Goal: Information Seeking & Learning: Understand process/instructions

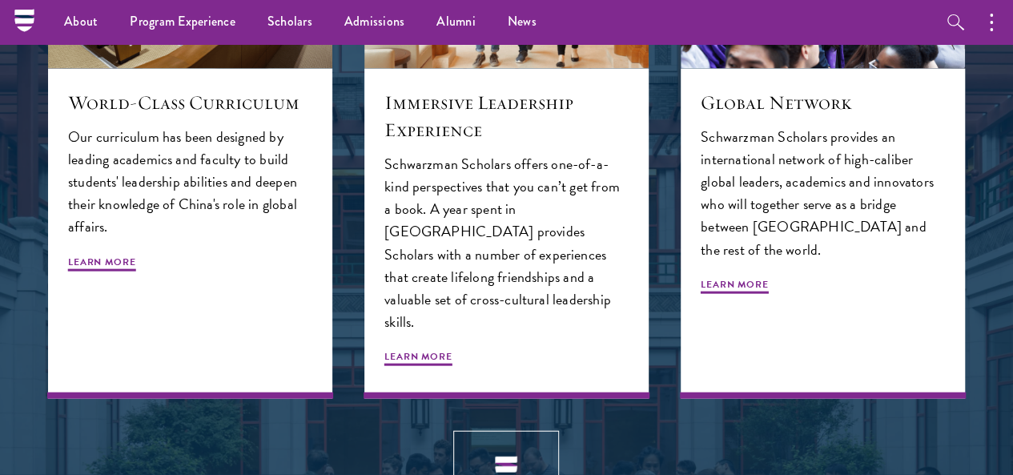
scroll to position [1237, 0]
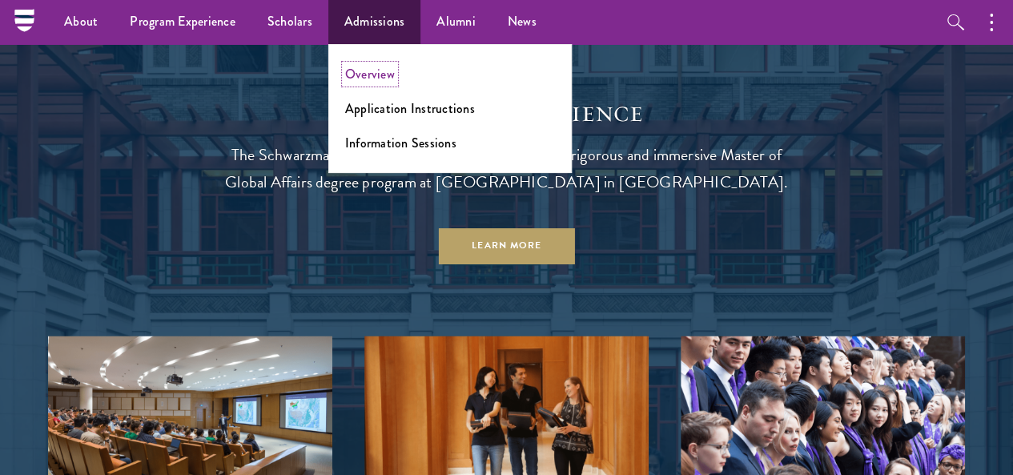
click at [372, 74] on link "Overview" at bounding box center [370, 74] width 50 height 18
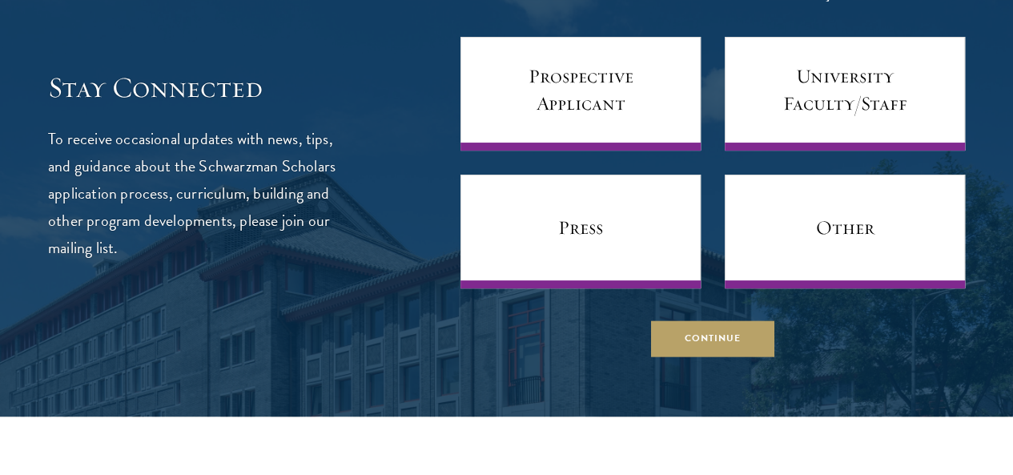
scroll to position [6184, 0]
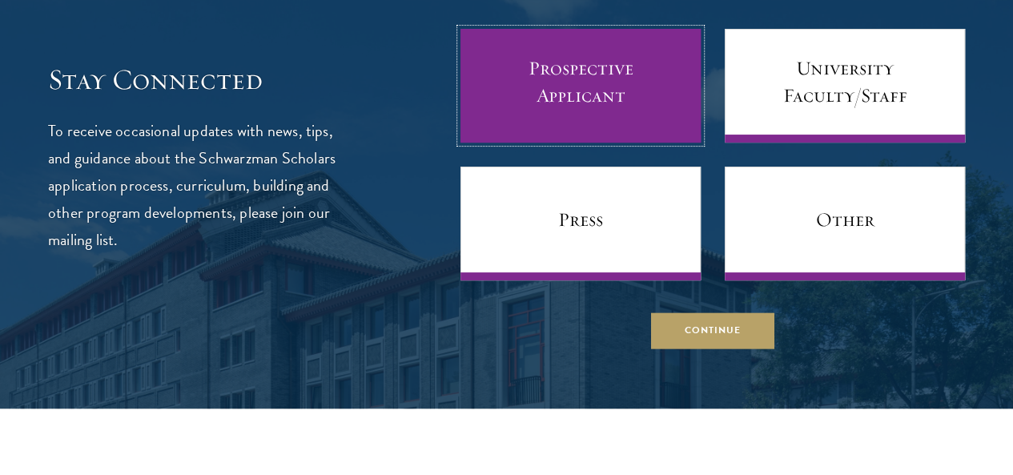
click at [578, 143] on link "Prospective Applicant" at bounding box center [581, 86] width 240 height 114
click at [537, 143] on link "Prospective Applicant" at bounding box center [581, 86] width 240 height 114
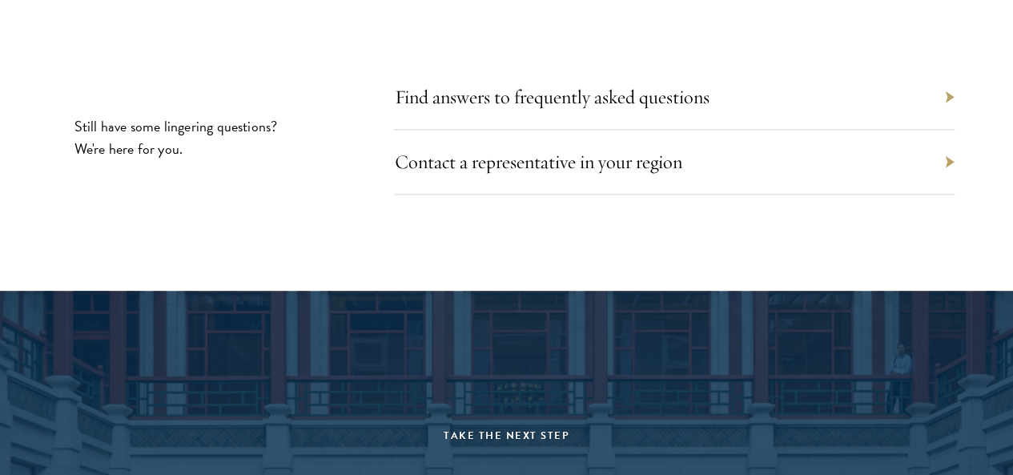
scroll to position [7044, 0]
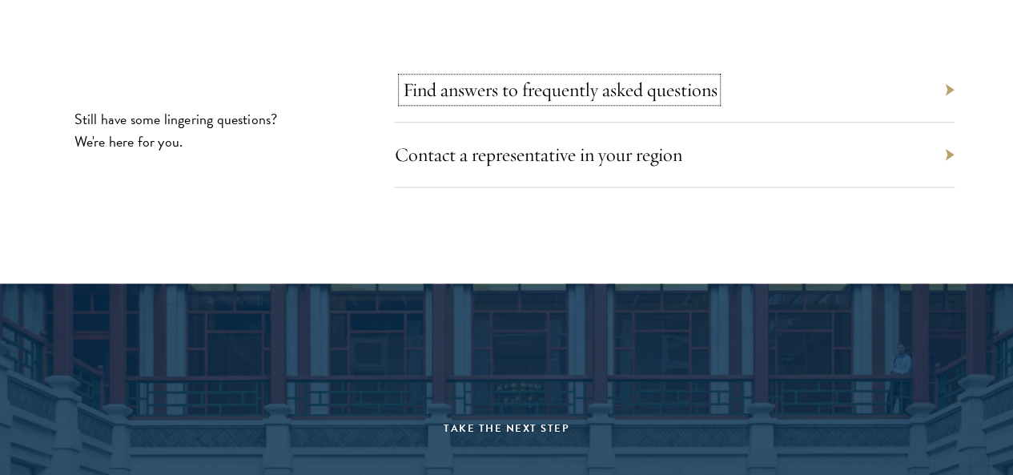
click at [616, 102] on link "Find answers to frequently asked questions" at bounding box center [559, 90] width 315 height 24
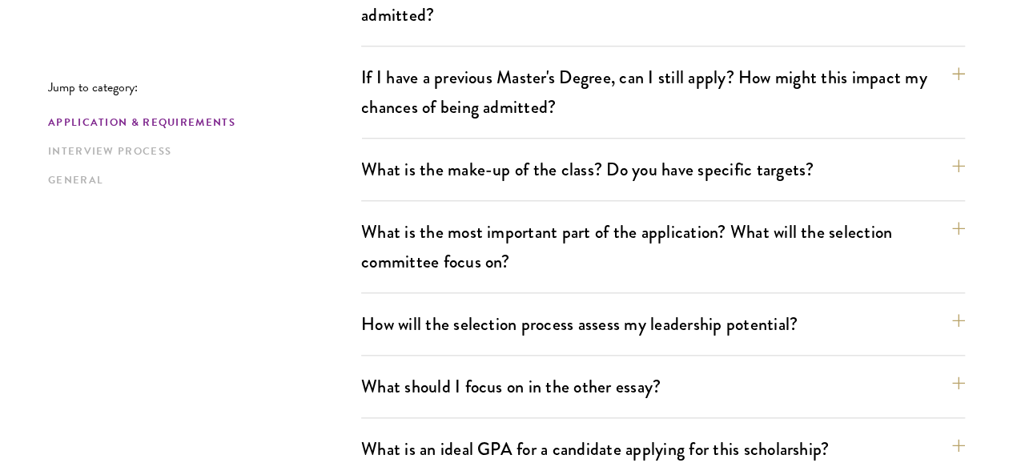
scroll to position [929, 0]
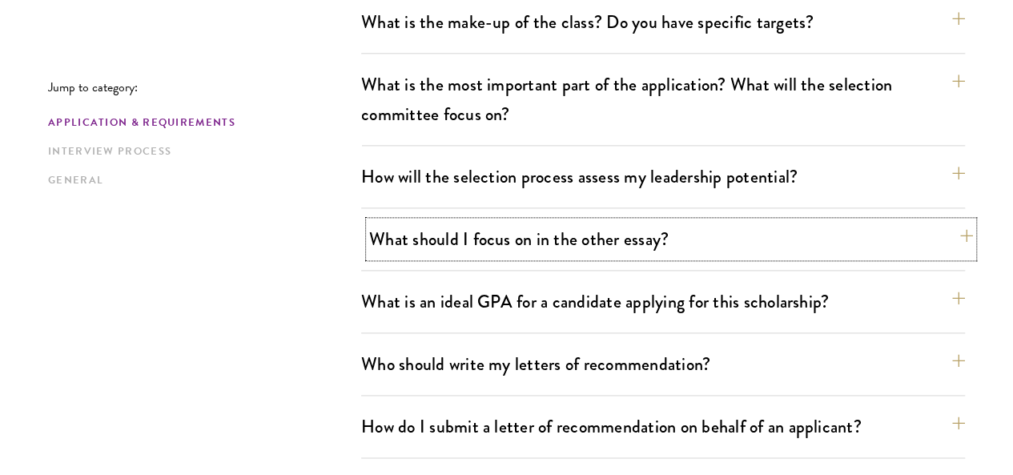
click at [533, 221] on button "What should I focus on in the other essay?" at bounding box center [671, 239] width 604 height 36
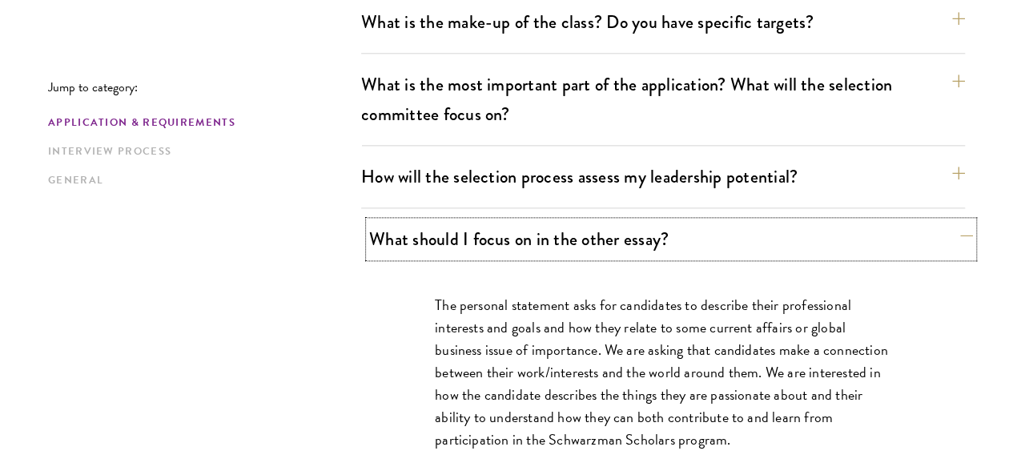
click at [533, 221] on button "What should I focus on in the other essay?" at bounding box center [671, 239] width 604 height 36
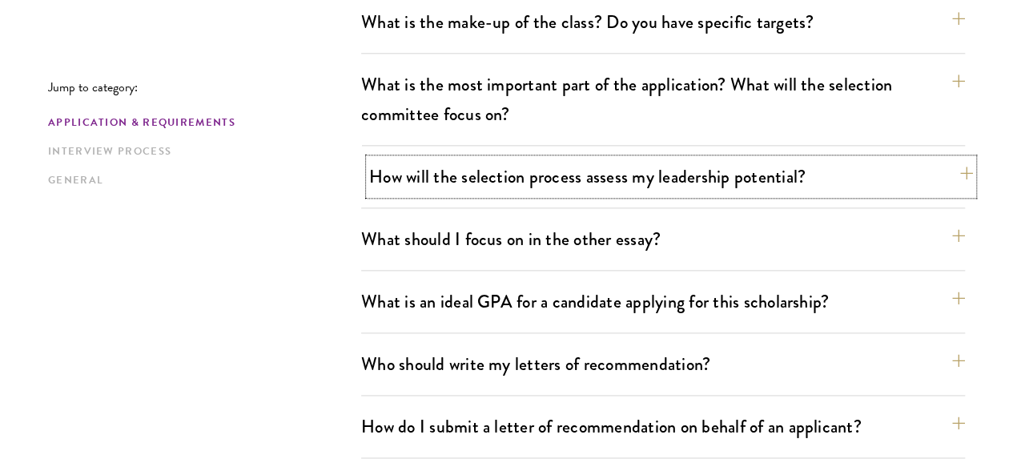
click at [545, 159] on button "How will the selection process assess my leadership potential?" at bounding box center [671, 177] width 604 height 36
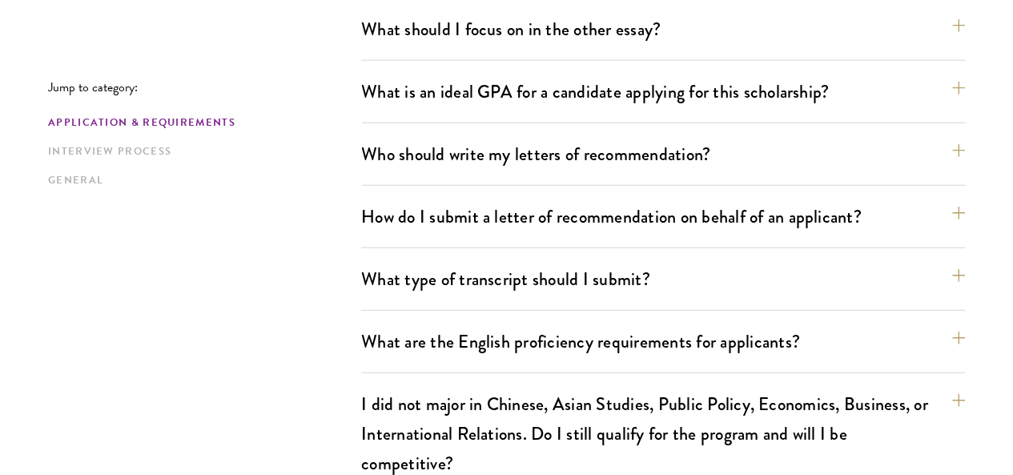
scroll to position [2003, 0]
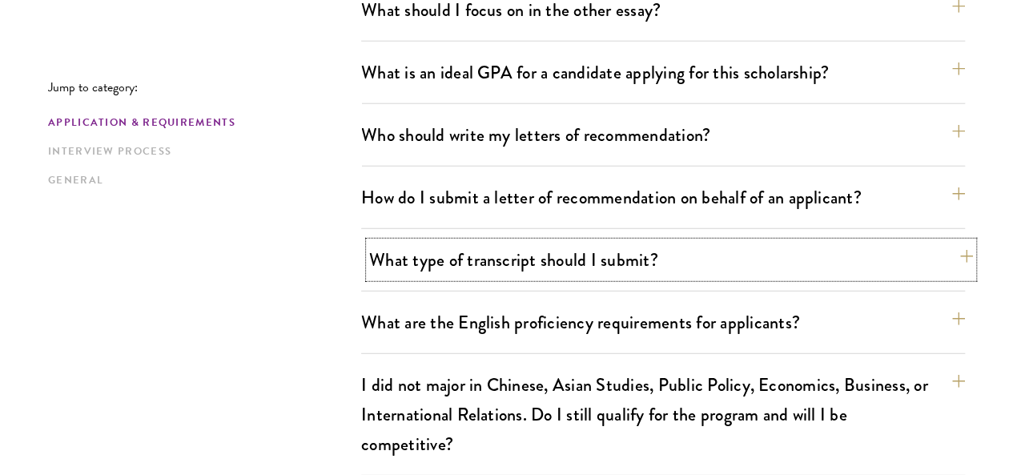
click at [756, 242] on button "What type of transcript should I submit?" at bounding box center [671, 260] width 604 height 36
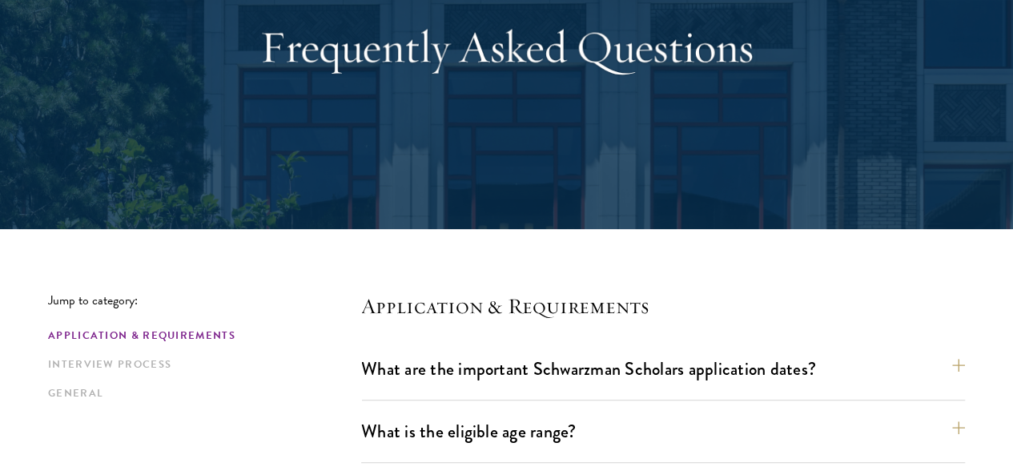
scroll to position [0, 0]
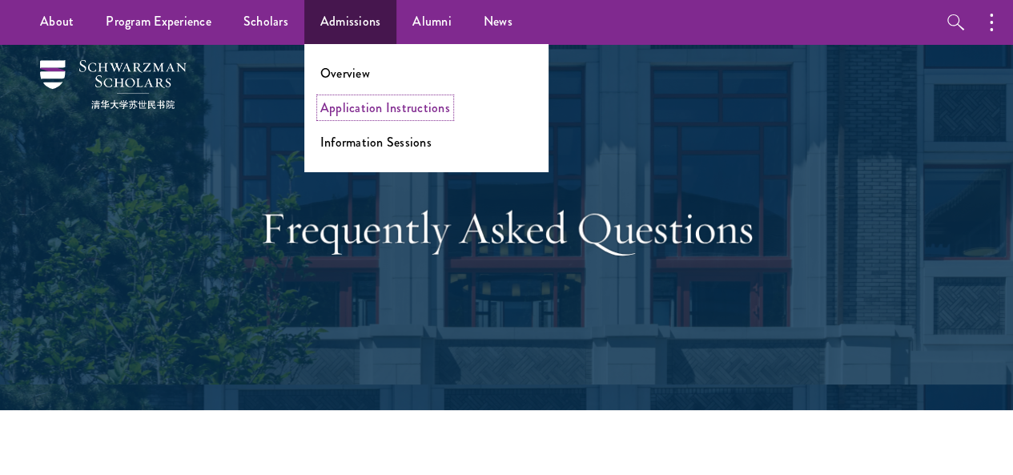
click at [367, 111] on link "Application Instructions" at bounding box center [385, 108] width 130 height 18
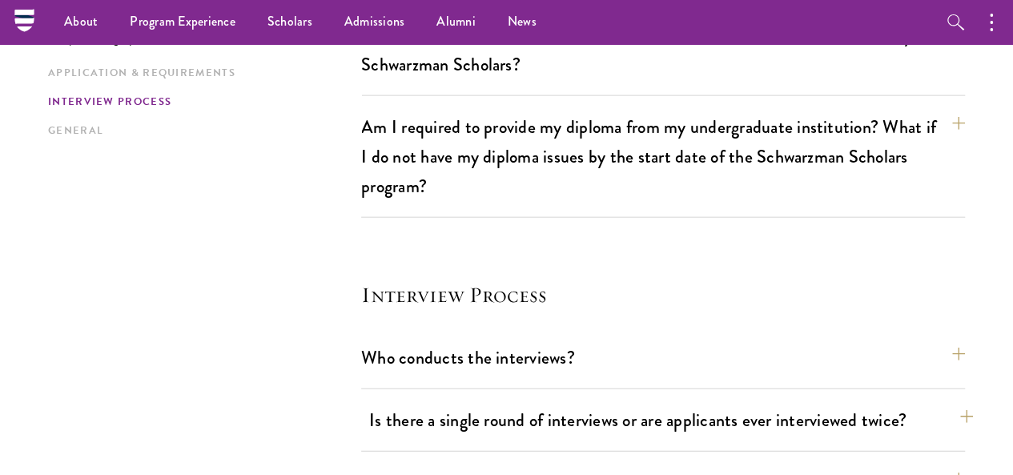
scroll to position [1783, 0]
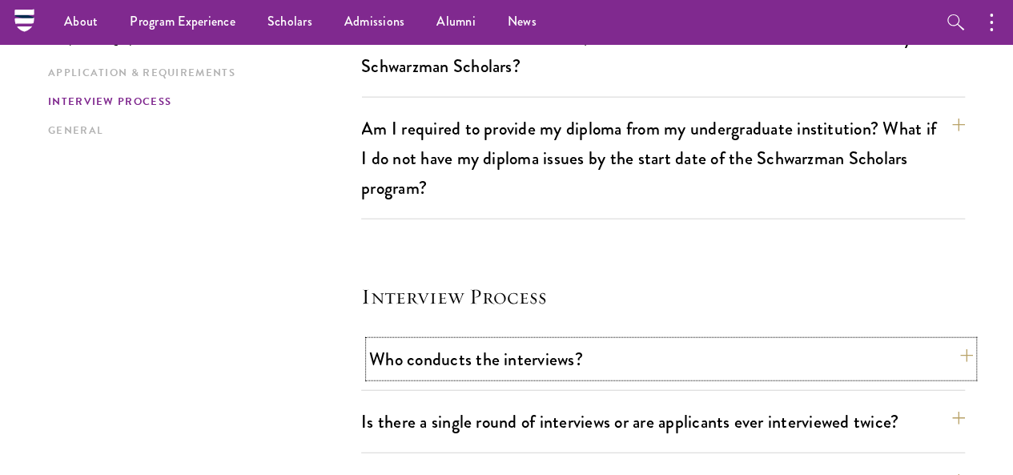
click at [550, 341] on button "Who conducts the interviews?" at bounding box center [671, 359] width 604 height 36
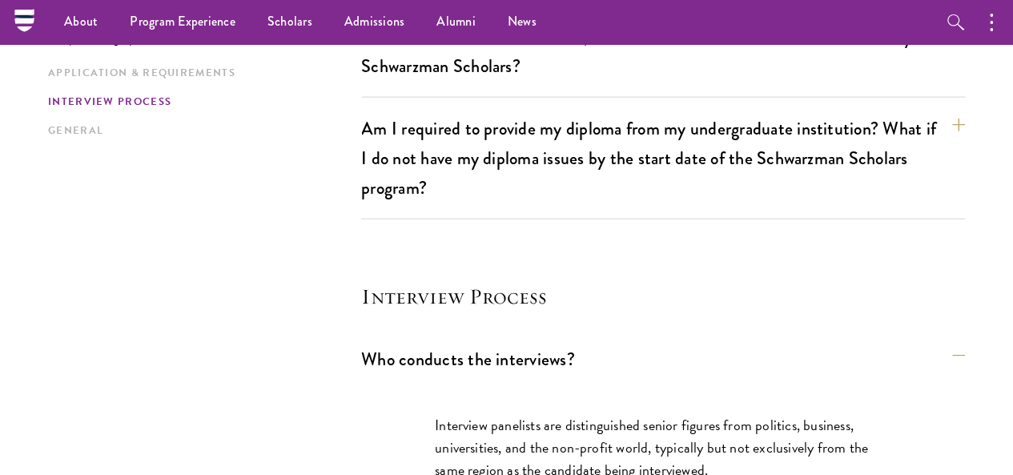
click at [352, 211] on div "Jump to category: Application & Requirements Interview Process General Applicat…" at bounding box center [506, 157] width 917 height 2933
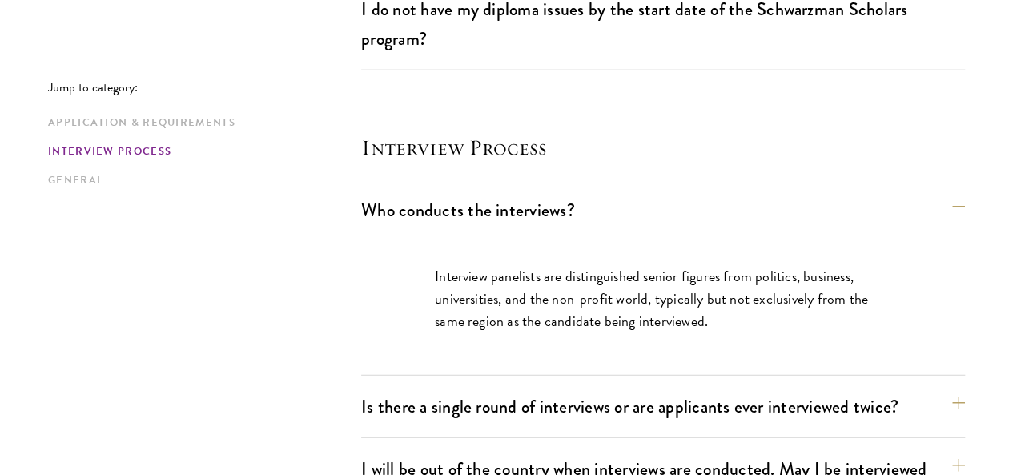
scroll to position [1933, 0]
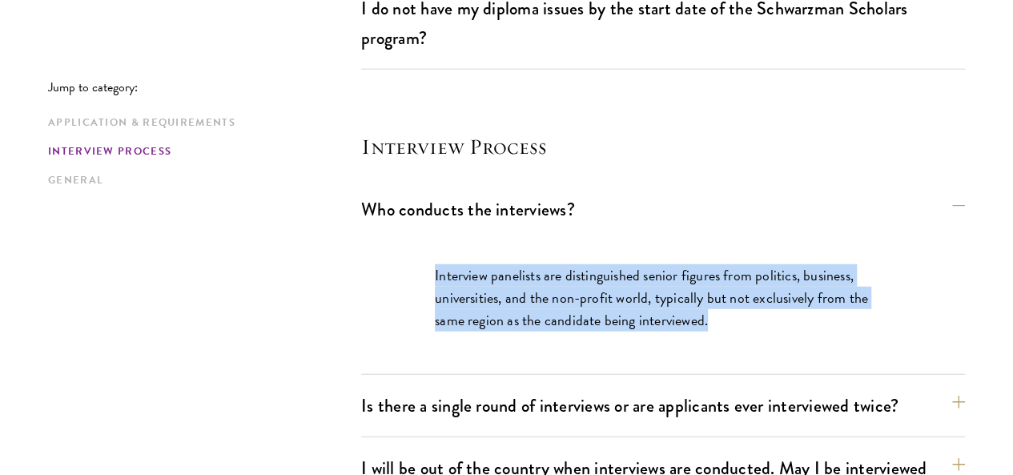
drag, startPoint x: 410, startPoint y: 131, endPoint x: 738, endPoint y: 183, distance: 331.6
click at [738, 240] on div "Interview panelists are distinguished senior figures from politics, business, u…" at bounding box center [663, 305] width 553 height 131
copy p "Interview panelists are distinguished senior figures from politics, business, u…"
click at [854, 264] on p "Interview panelists are distinguished senior figures from politics, business, u…" at bounding box center [663, 297] width 457 height 67
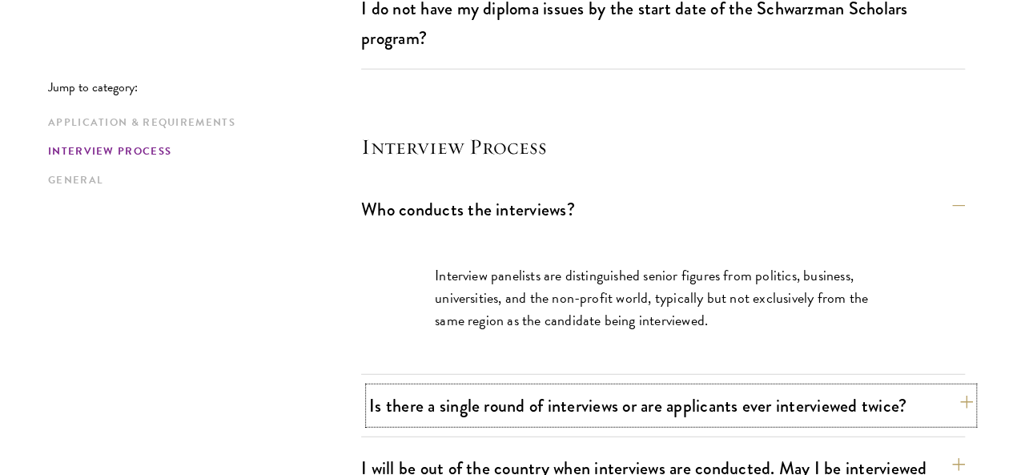
click at [933, 388] on button "Is there a single round of interviews or are applicants ever interviewed twice?" at bounding box center [671, 406] width 604 height 36
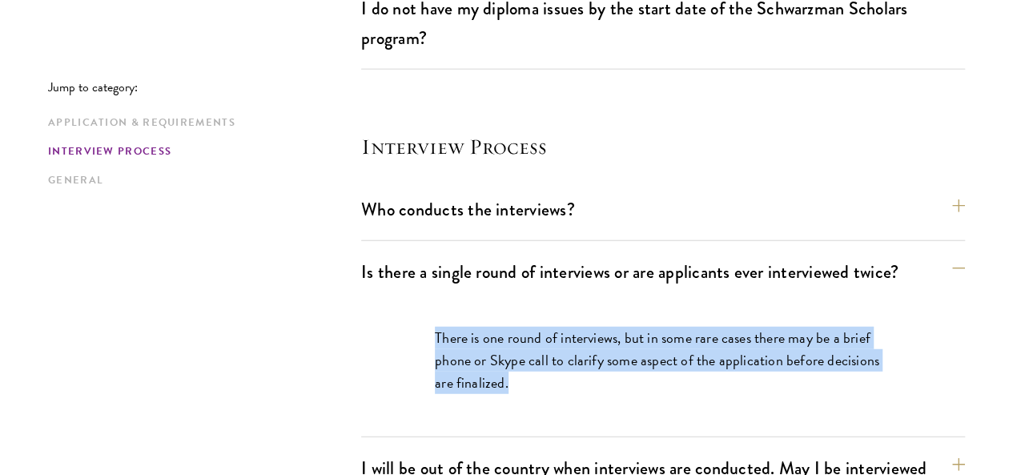
drag, startPoint x: 410, startPoint y: 199, endPoint x: 577, endPoint y: 264, distance: 178.8
click at [577, 303] on div "There is one round of interviews, but in some rare cases there may be a brief p…" at bounding box center [663, 368] width 553 height 131
copy p "There is one round of interviews, but in some rare cases there may be a brief p…"
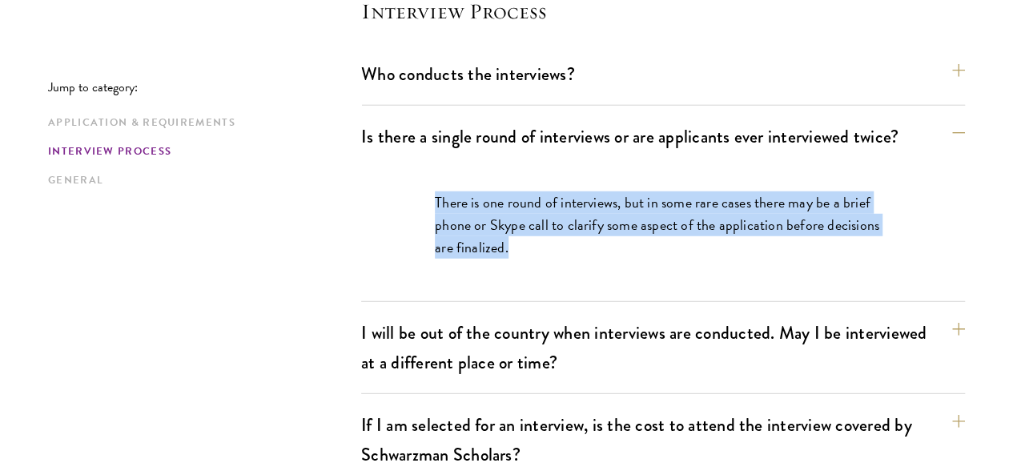
scroll to position [2109, 0]
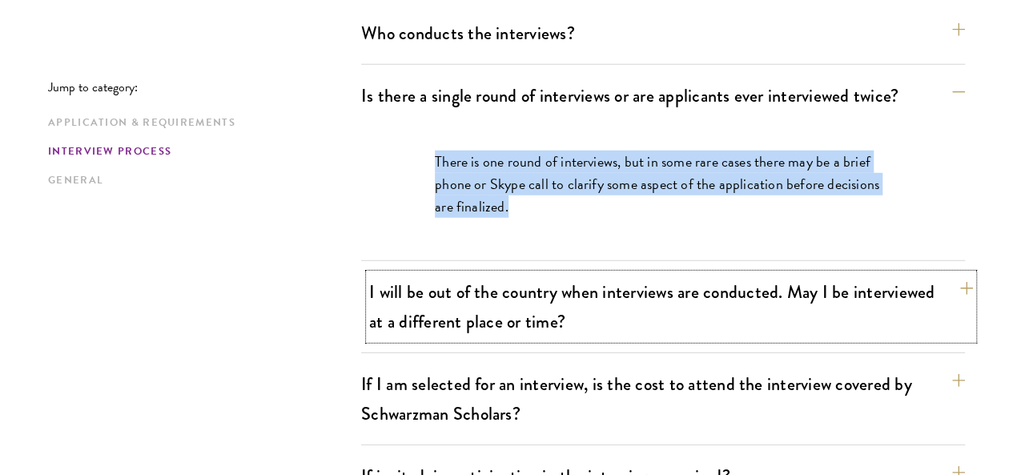
click at [706, 274] on button "I will be out of the country when interviews are conducted. May I be interviewe…" at bounding box center [671, 307] width 604 height 66
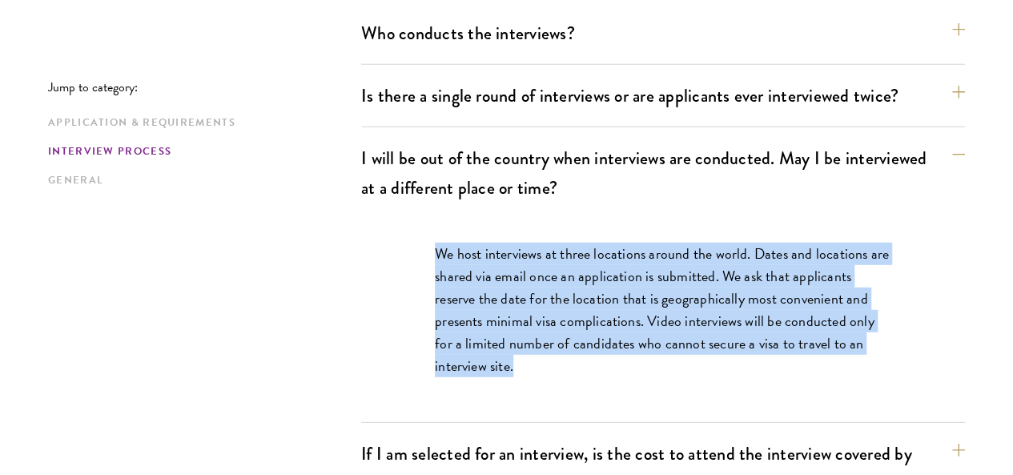
drag, startPoint x: 404, startPoint y: 112, endPoint x: 663, endPoint y: 254, distance: 295.8
click at [663, 254] on div "We host interviews at three locations around the world. Dates and locations are…" at bounding box center [663, 318] width 553 height 199
copy p "We host interviews at three locations around the world. Dates and locations are…"
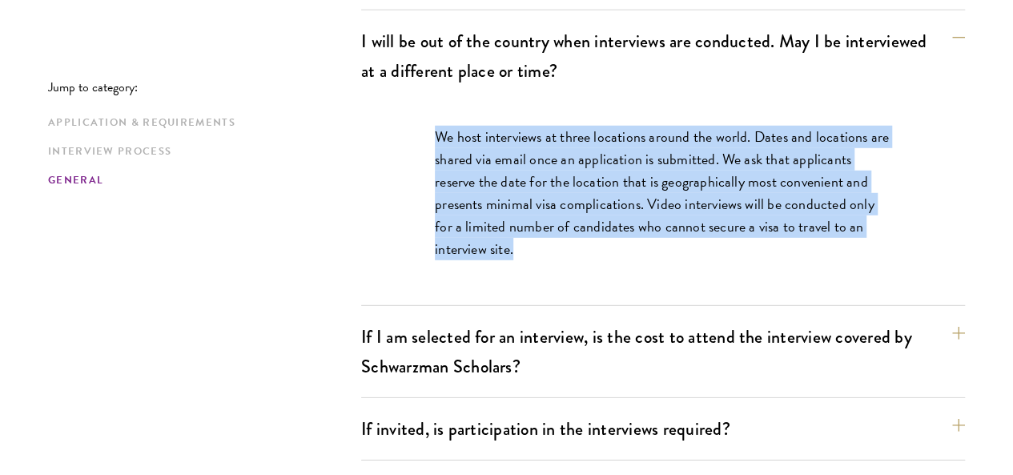
scroll to position [2227, 0]
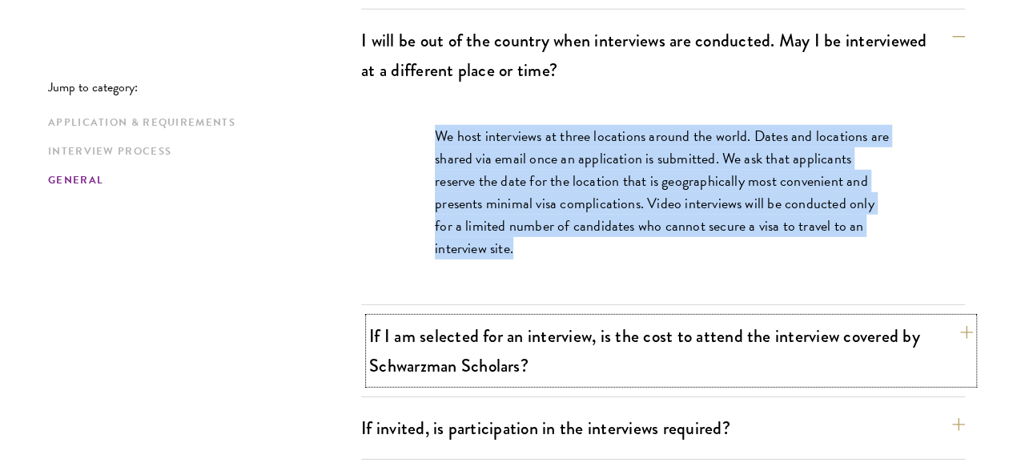
click at [605, 318] on button "If I am selected for an interview, is the cost to attend the interview covered …" at bounding box center [671, 351] width 604 height 66
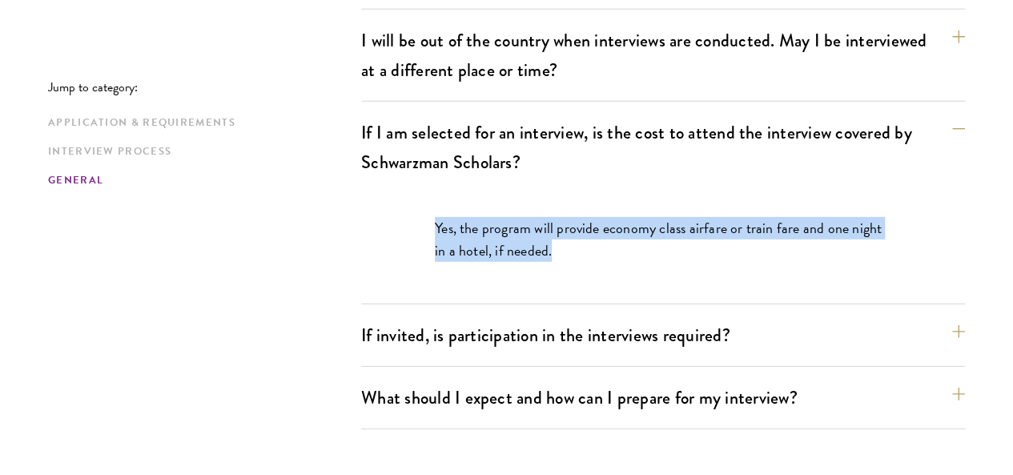
drag, startPoint x: 396, startPoint y: 67, endPoint x: 608, endPoint y: 111, distance: 216.8
click at [608, 193] on div "Yes, the program will provide economy class airfare or train fare and one night…" at bounding box center [663, 247] width 553 height 109
copy p "Yes, the program will provide economy class airfare or train fare and one night…"
click at [622, 317] on button "If invited, is participation in the interviews required?" at bounding box center [671, 335] width 604 height 36
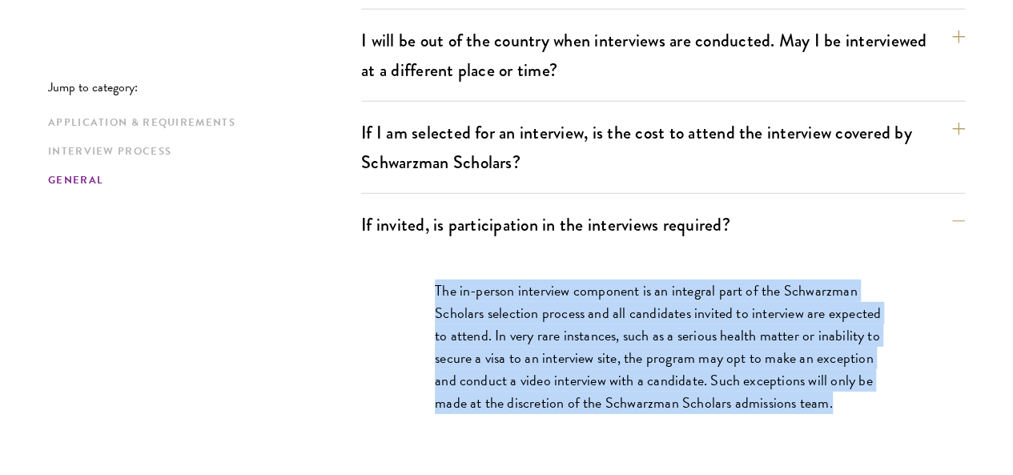
drag, startPoint x: 402, startPoint y: 127, endPoint x: 623, endPoint y: 309, distance: 286.8
click at [623, 309] on div "The in-person interview component is an integral part of the Schwarzman Scholar…" at bounding box center [663, 355] width 553 height 199
copy p "The in-person interview component is an integral part of the Schwarzman Scholar…"
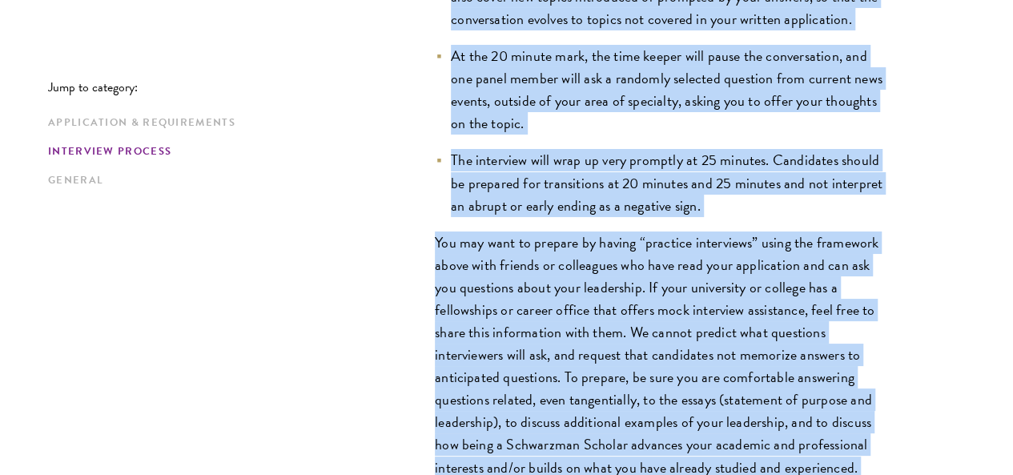
scroll to position [2954, 0]
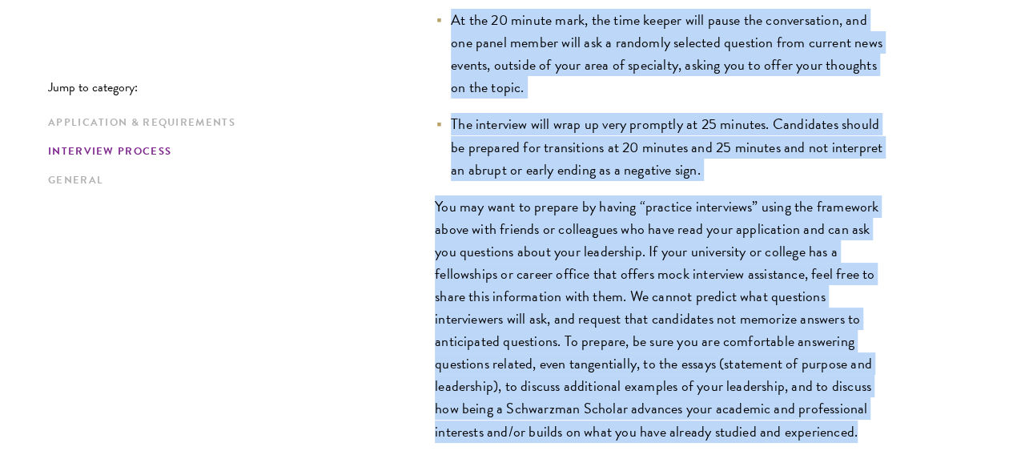
drag, startPoint x: 401, startPoint y: 107, endPoint x: 772, endPoint y: 385, distance: 464.6
click at [772, 385] on div "Interviews are free-flowing conversations, driven by but not limited to your wr…" at bounding box center [663, 37] width 553 height 892
copy div "Interviews are free-flowing conversations, driven by but not limited to your wr…"
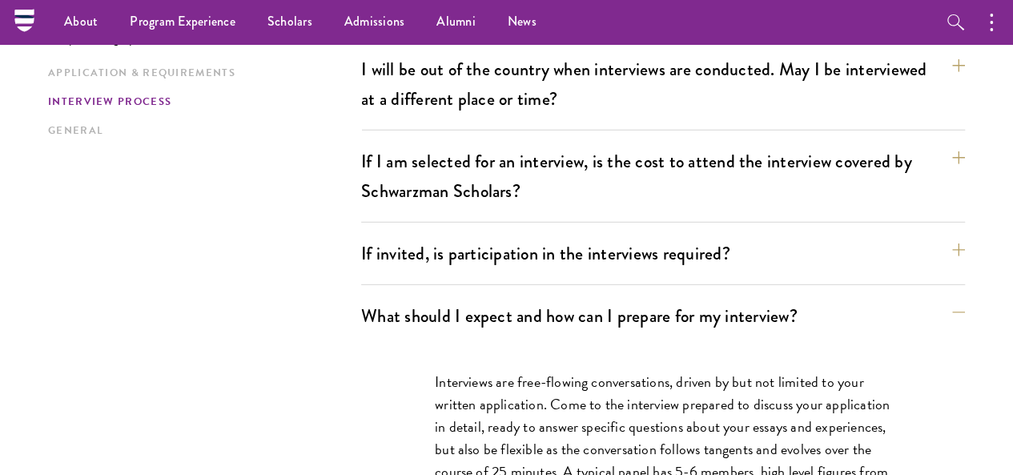
scroll to position [2174, 0]
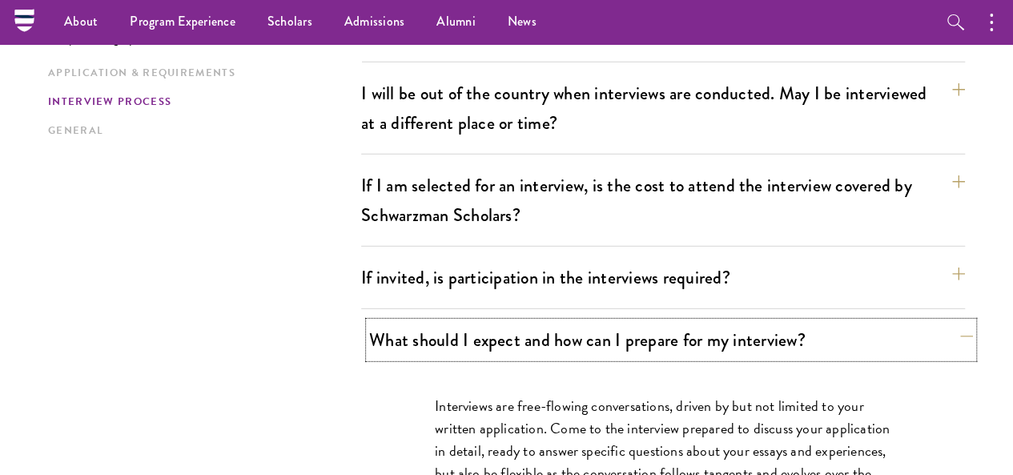
click at [858, 322] on button "What should I expect and how can I prepare for my interview?" at bounding box center [671, 340] width 604 height 36
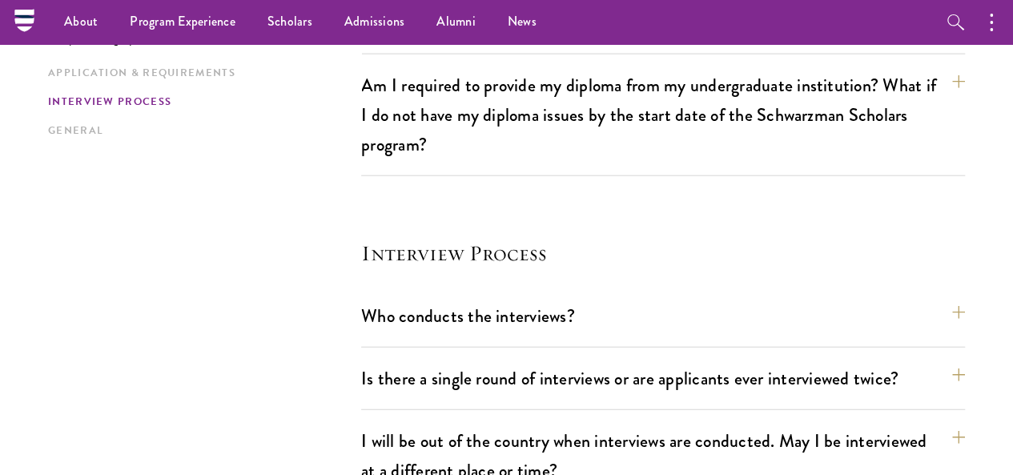
scroll to position [1794, 0]
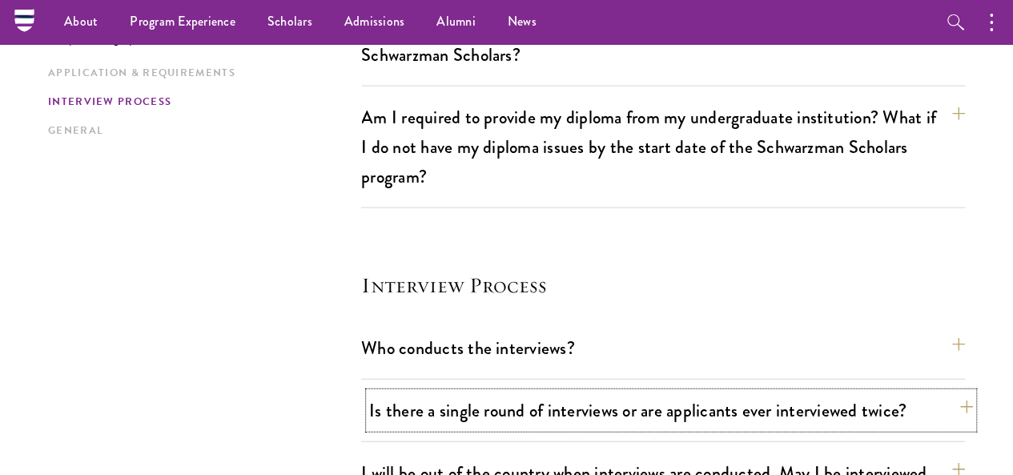
click at [660, 393] on button "Is there a single round of interviews or are applicants ever interviewed twice?" at bounding box center [671, 411] width 604 height 36
click at [652, 393] on button "Is there a single round of interviews or are applicants ever interviewed twice?" at bounding box center [671, 411] width 604 height 36
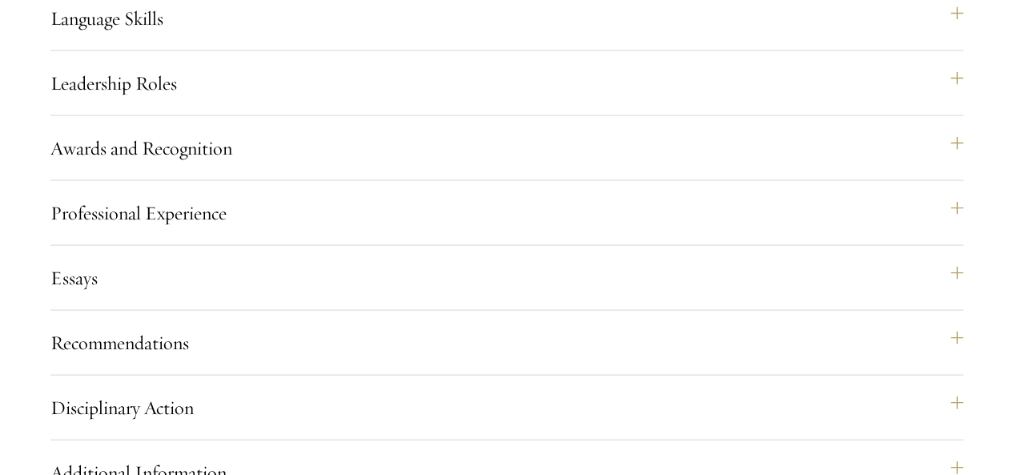
scroll to position [1506, 0]
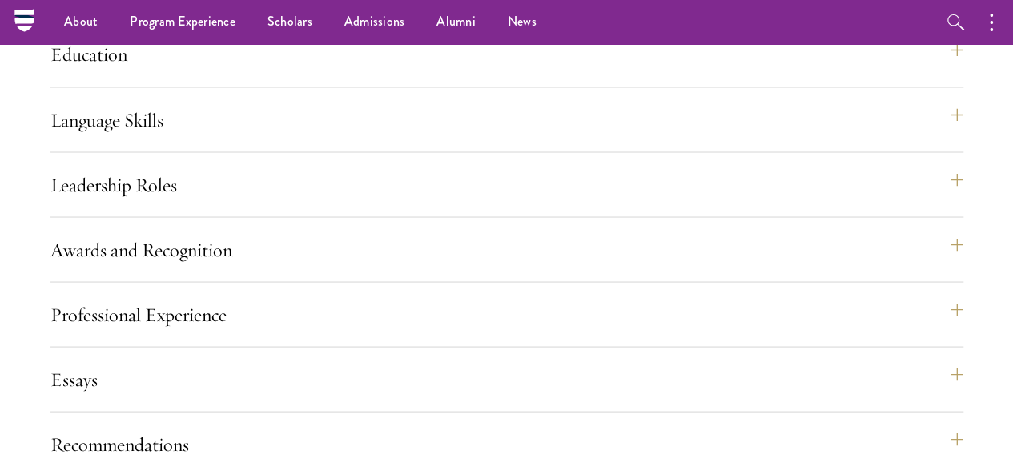
scroll to position [1388, 0]
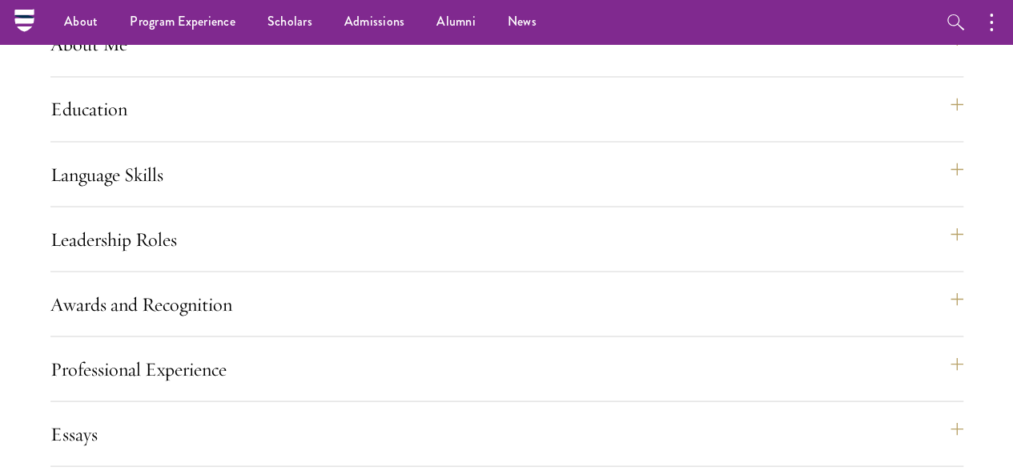
scroll to position [1335, 0]
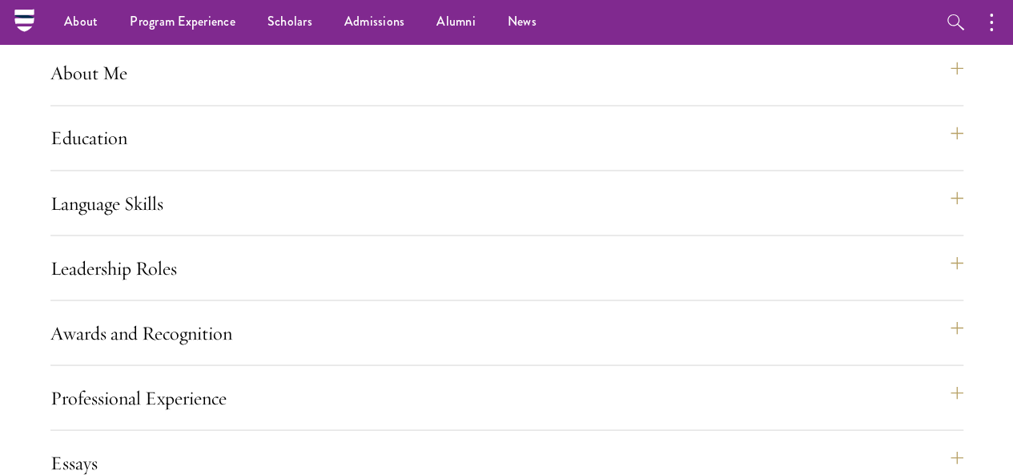
scroll to position [1308, 0]
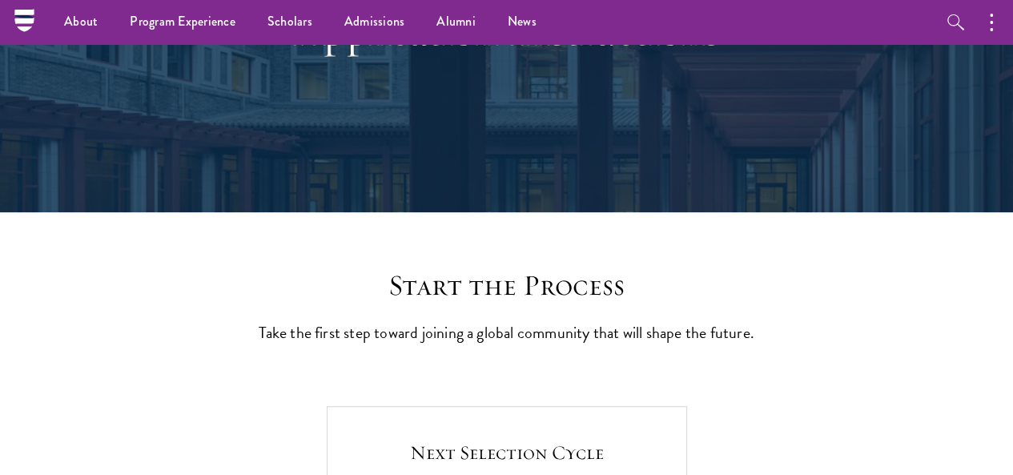
scroll to position [0, 0]
